Goal: Navigation & Orientation: Understand site structure

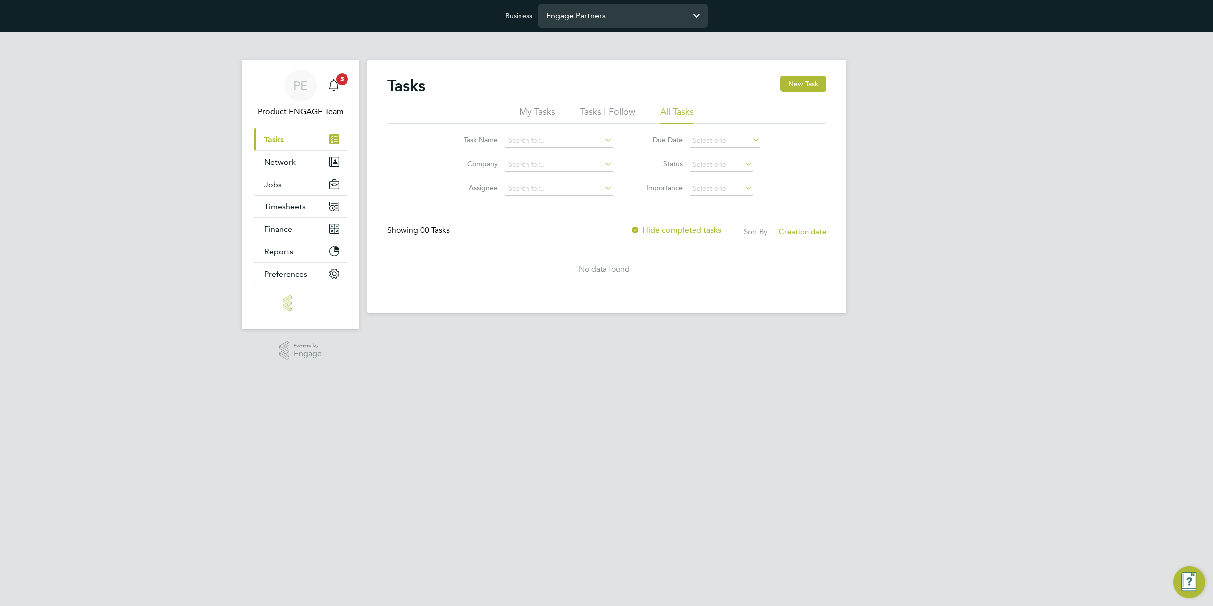
click at [644, 22] on input "Engage Partners" at bounding box center [624, 15] width 170 height 23
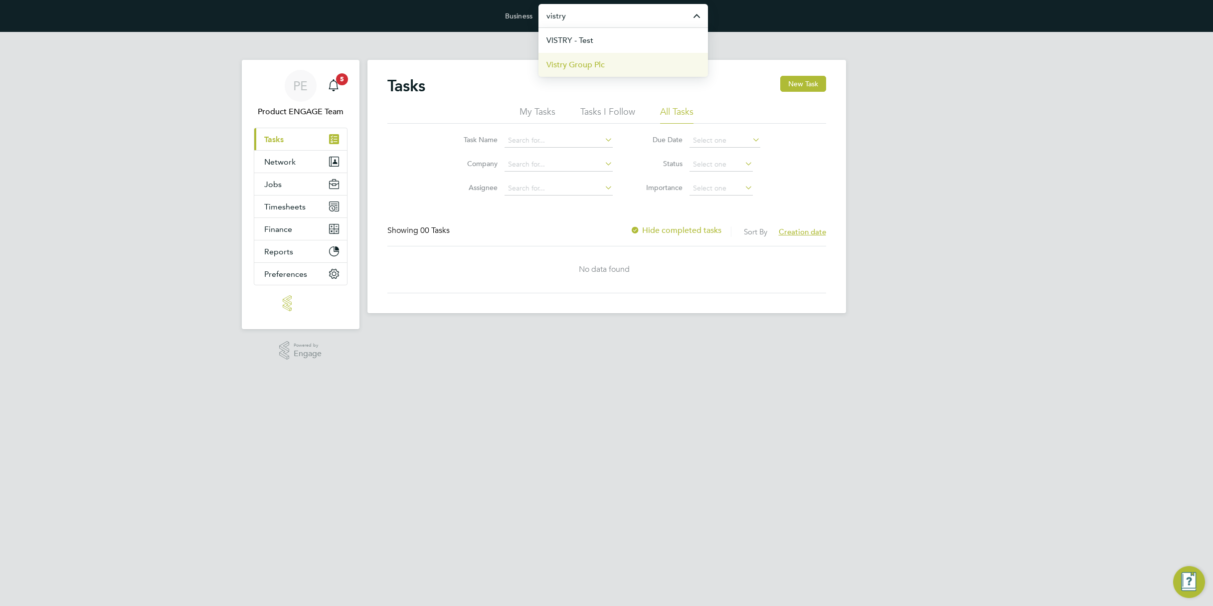
click at [610, 64] on li "Vistry Group Plc" at bounding box center [624, 64] width 170 height 24
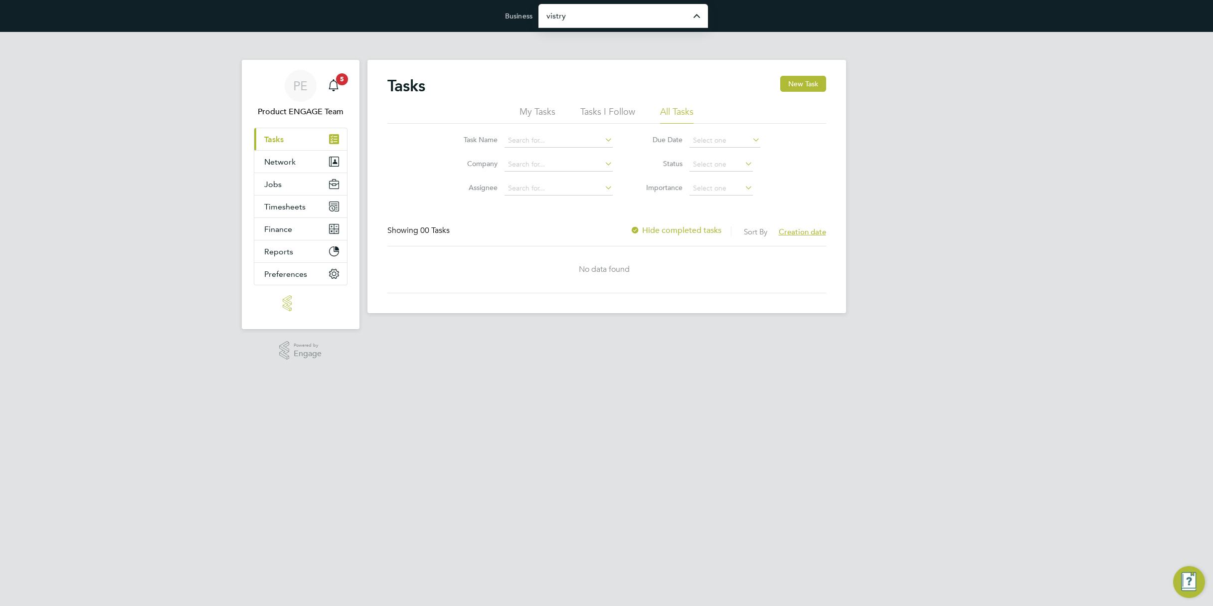
type input "Vistry Group Plc"
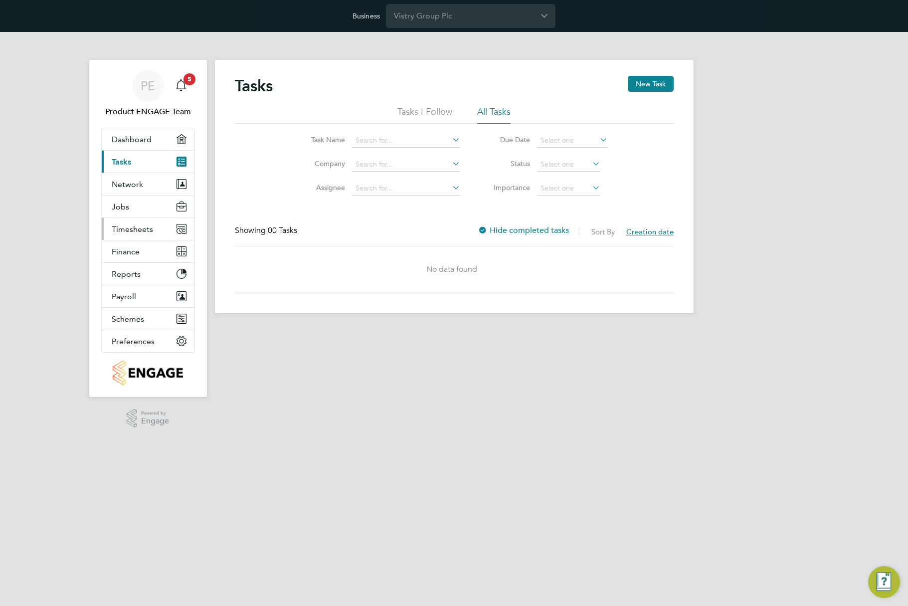
click at [139, 233] on span "Timesheets" at bounding box center [132, 228] width 41 height 9
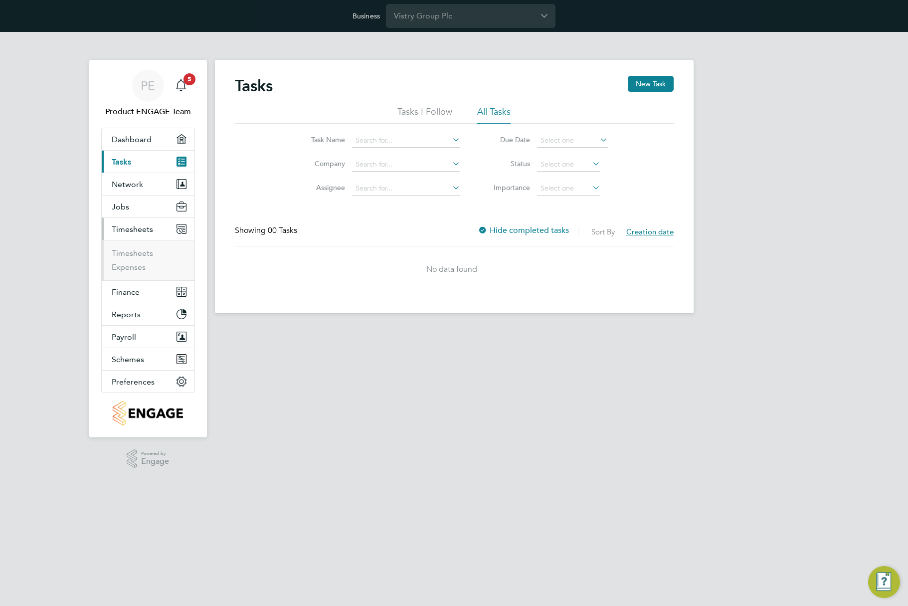
click at [138, 228] on span "Timesheets" at bounding box center [132, 228] width 41 height 9
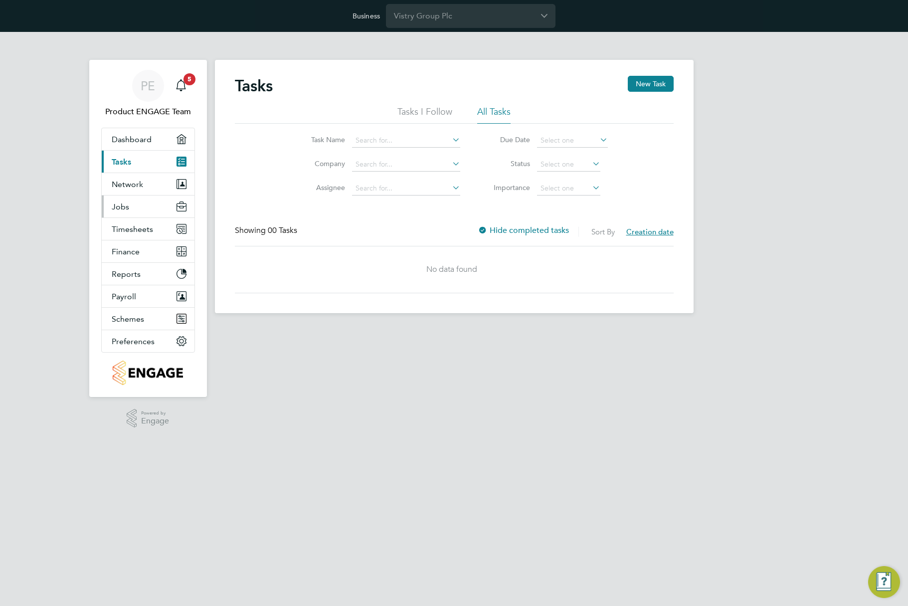
click at [126, 205] on span "Jobs" at bounding box center [120, 206] width 17 height 9
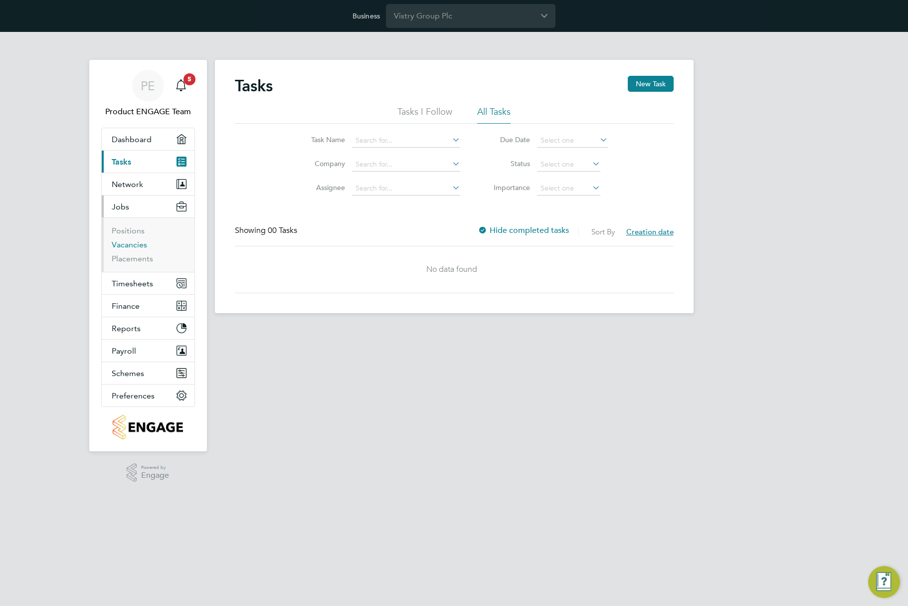
click at [130, 245] on link "Vacancies" at bounding box center [129, 244] width 35 height 9
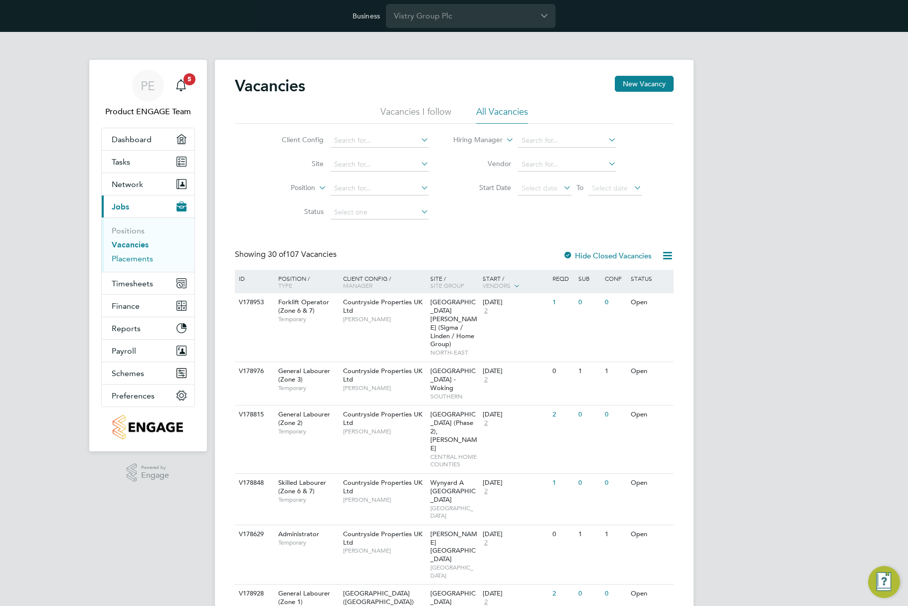
click at [125, 257] on link "Placements" at bounding box center [132, 258] width 41 height 9
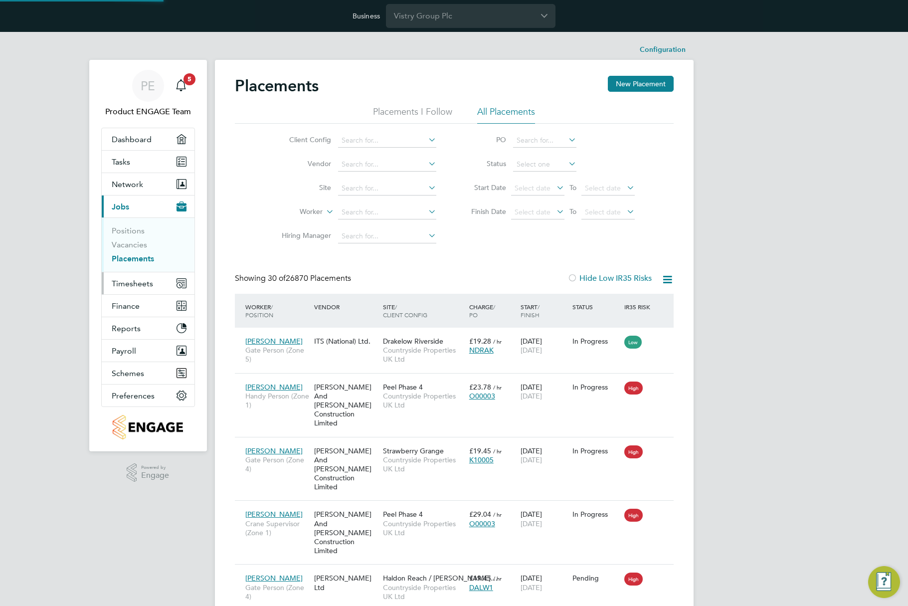
click at [131, 282] on span "Timesheets" at bounding box center [132, 283] width 41 height 9
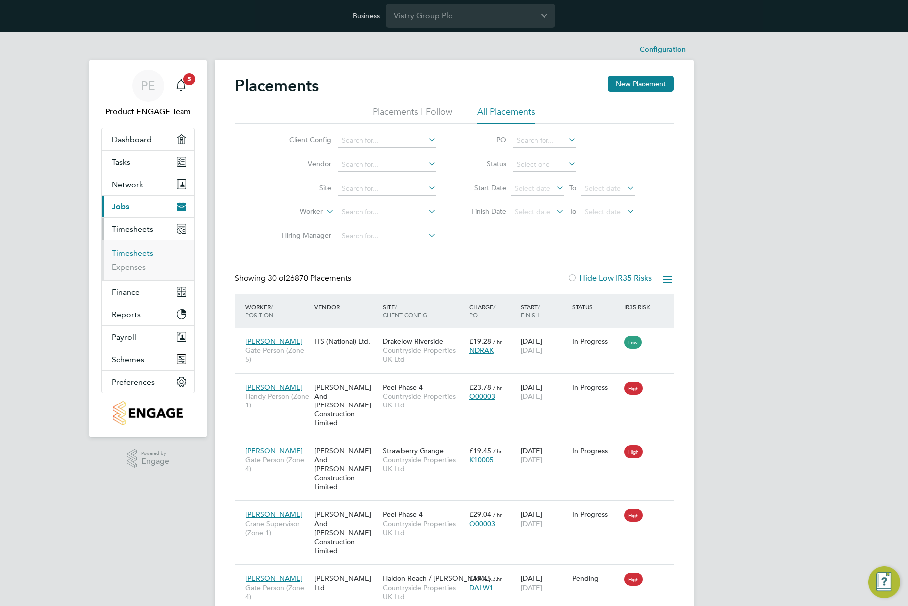
click at [138, 250] on link "Timesheets" at bounding box center [132, 252] width 41 height 9
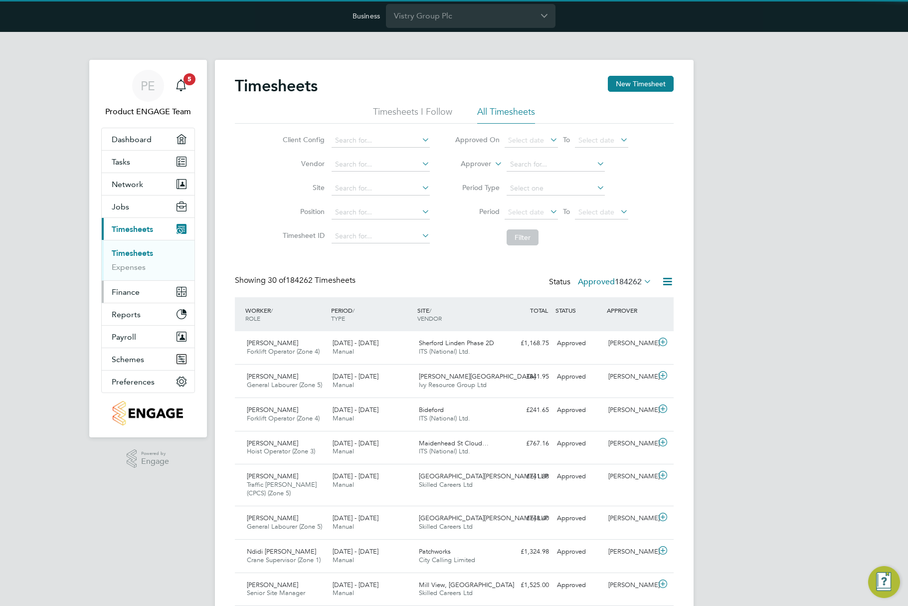
click at [142, 289] on button "Finance" at bounding box center [148, 292] width 93 height 22
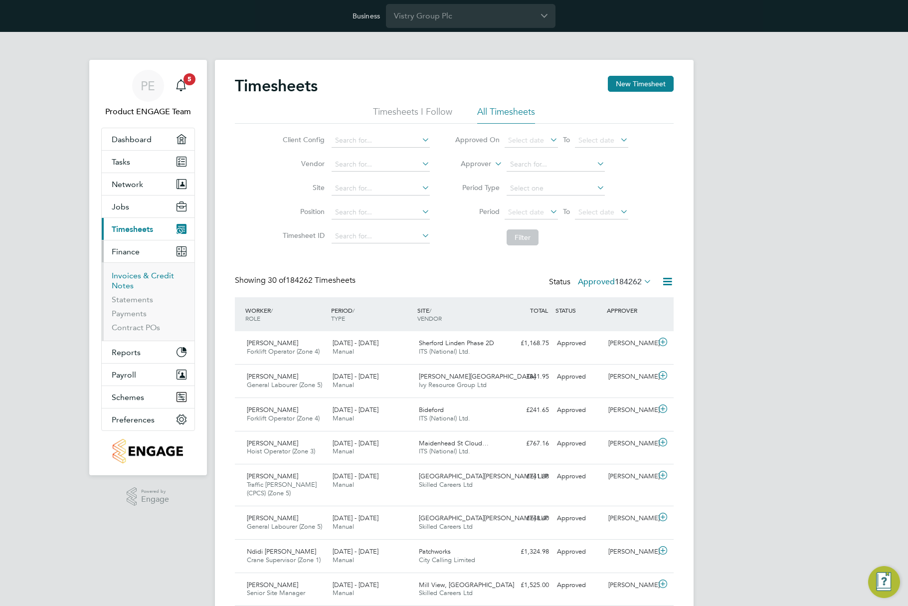
click at [129, 281] on link "Invoices & Credit Notes" at bounding box center [143, 280] width 62 height 19
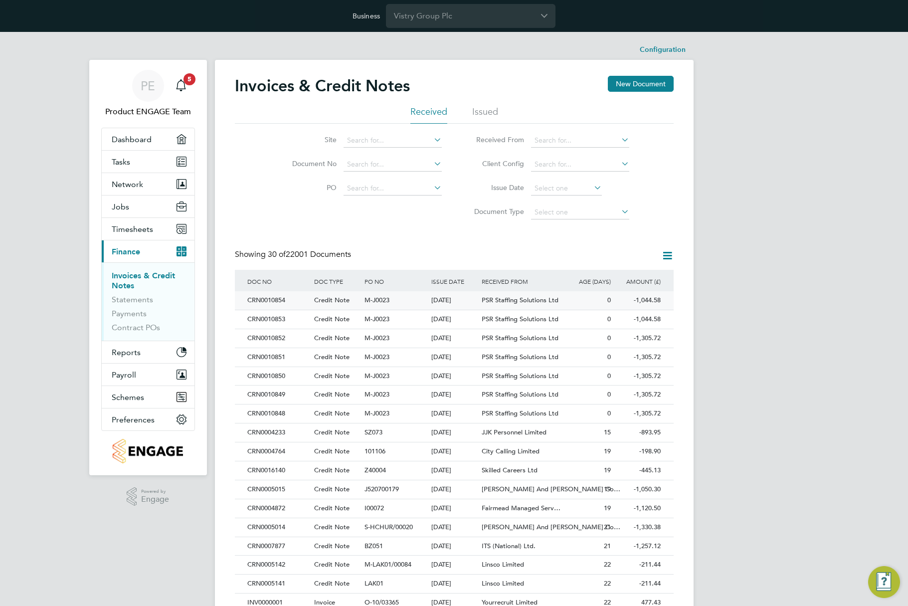
click at [368, 305] on div "M-J0023" at bounding box center [395, 300] width 67 height 18
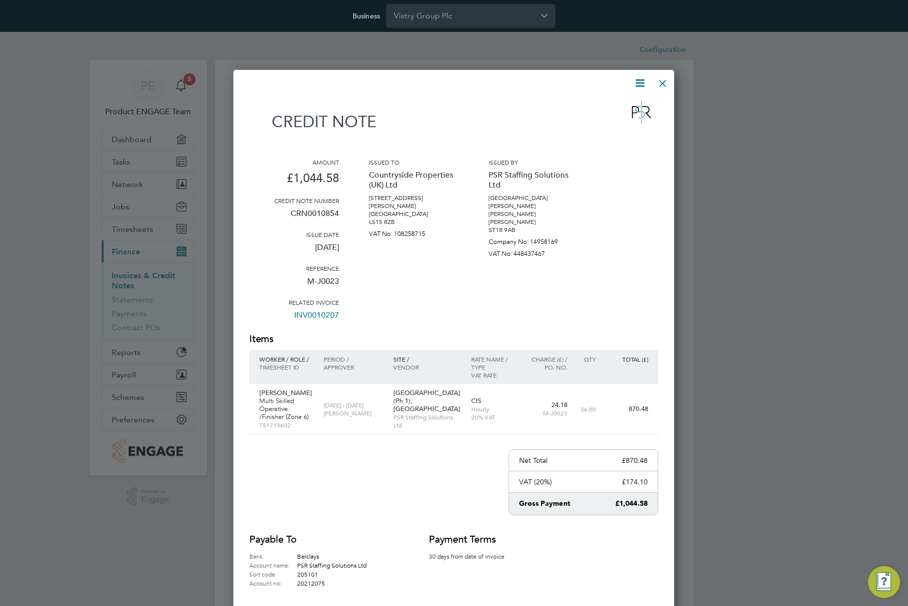
click at [665, 83] on div at bounding box center [663, 81] width 18 height 18
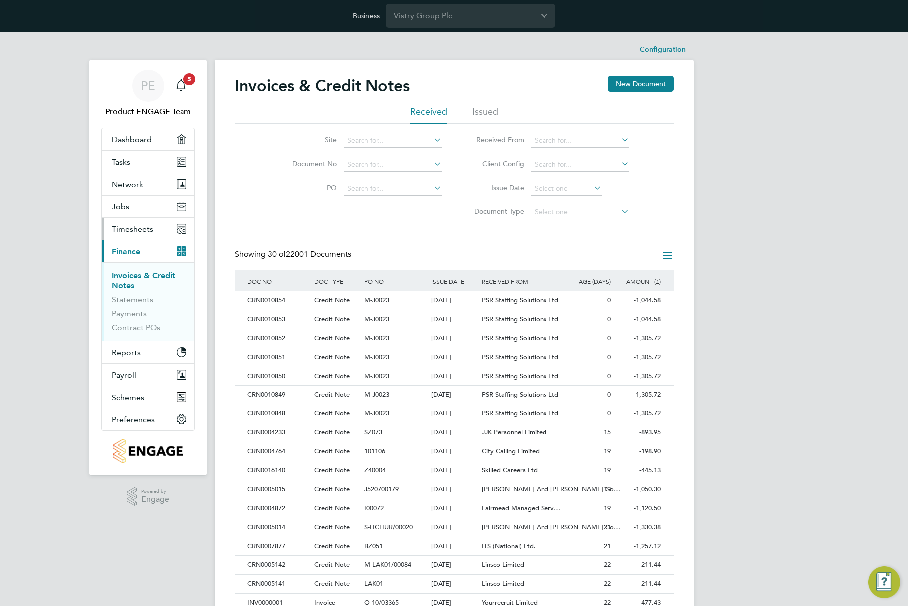
click at [150, 225] on span "Timesheets" at bounding box center [132, 228] width 41 height 9
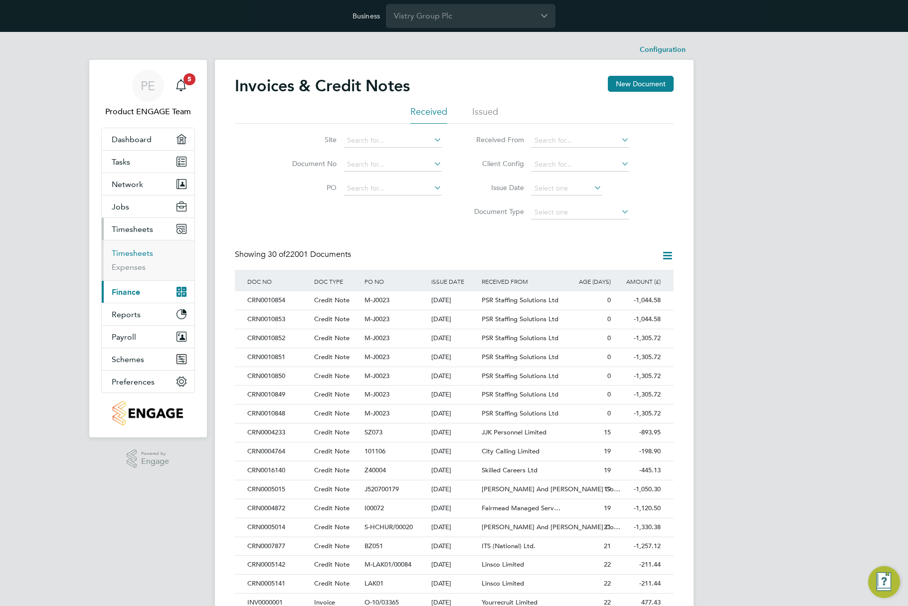
click at [125, 254] on link "Timesheets" at bounding box center [132, 252] width 41 height 9
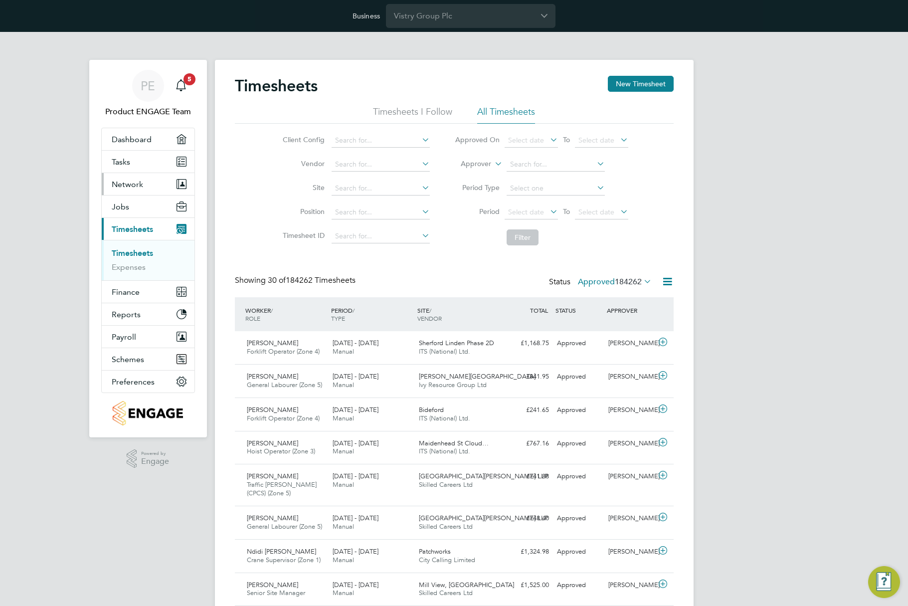
click at [133, 185] on span "Network" at bounding box center [127, 184] width 31 height 9
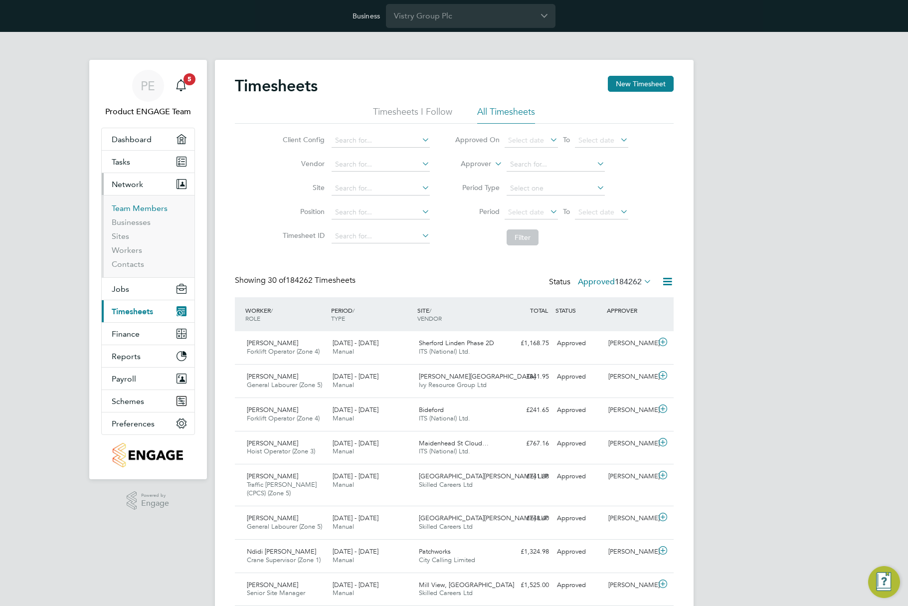
click at [138, 207] on link "Team Members" at bounding box center [140, 207] width 56 height 9
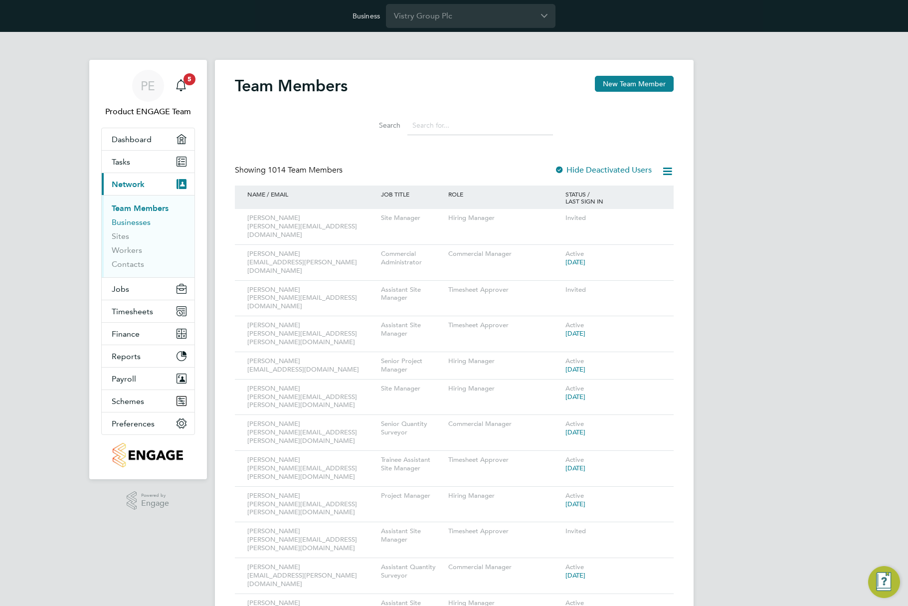
click at [132, 221] on link "Businesses" at bounding box center [131, 221] width 39 height 9
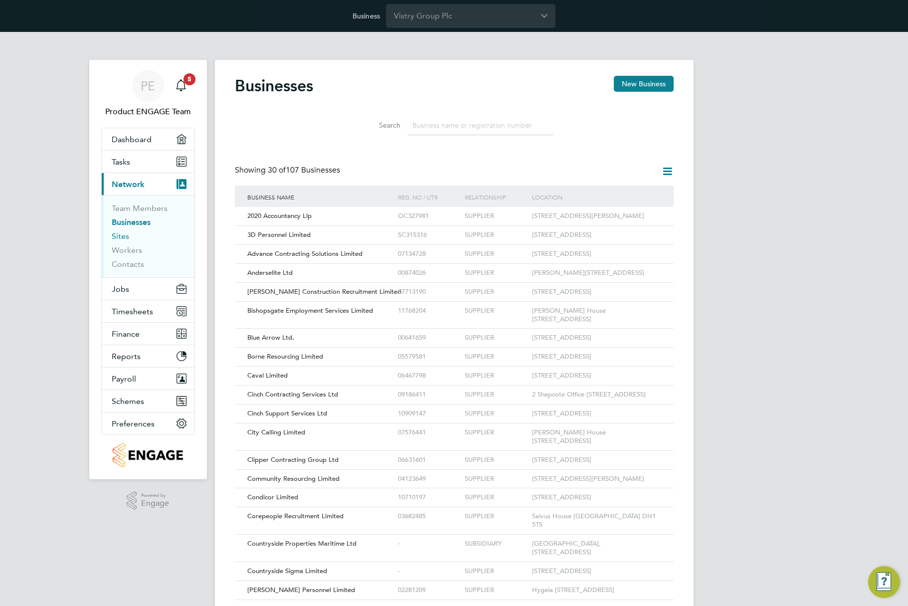
click at [121, 237] on link "Sites" at bounding box center [120, 235] width 17 height 9
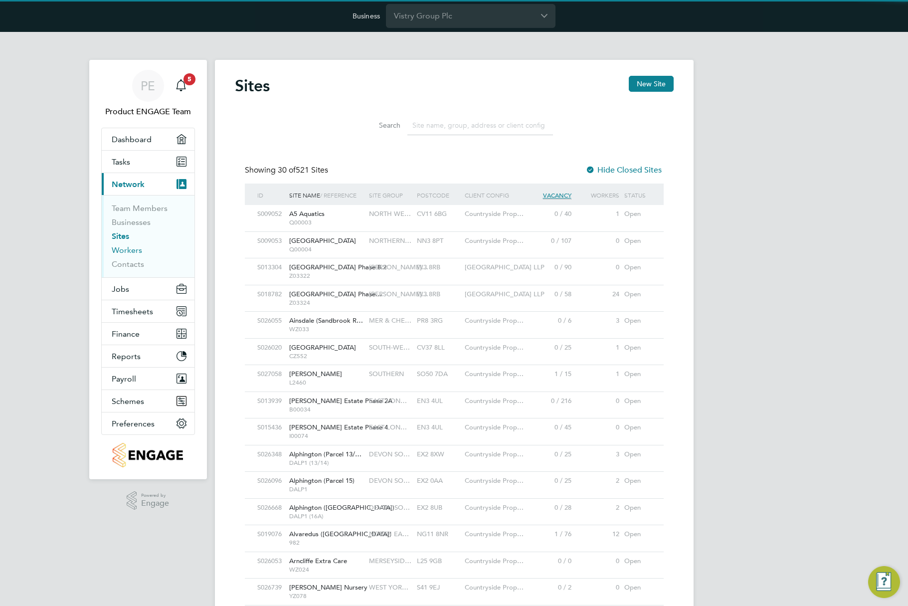
click at [122, 249] on link "Workers" at bounding box center [127, 249] width 30 height 9
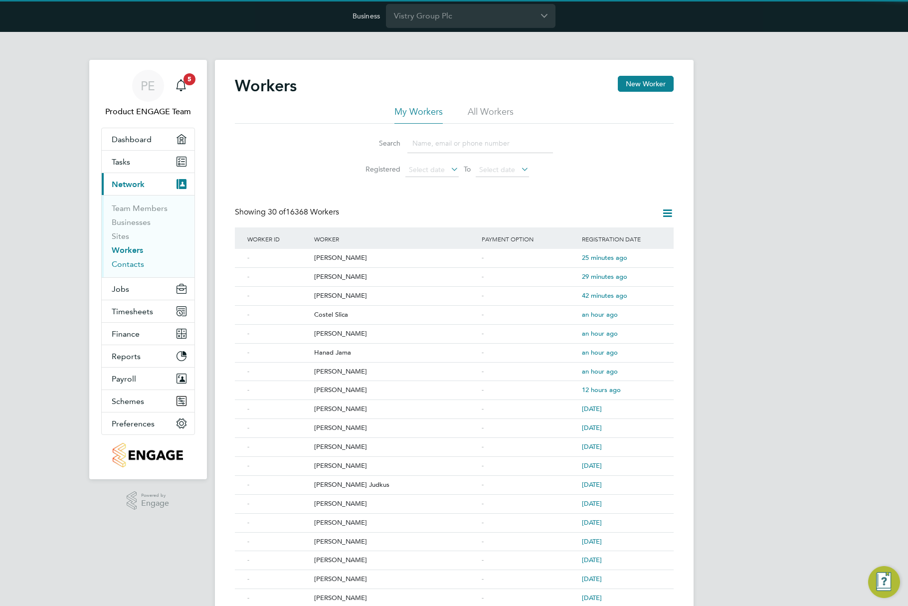
click at [123, 267] on link "Contacts" at bounding box center [128, 263] width 32 height 9
